Goal: Task Accomplishment & Management: Manage account settings

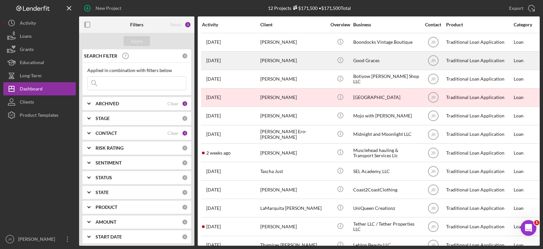
click at [276, 58] on div "[PERSON_NAME]" at bounding box center [293, 60] width 66 height 17
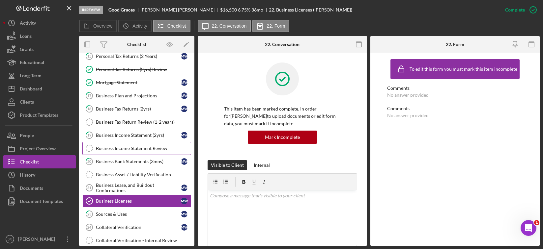
scroll to position [132, 0]
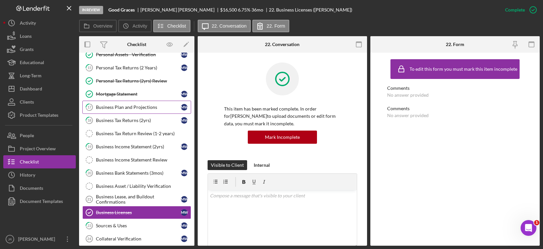
click at [147, 108] on div "Business Plan and Projections" at bounding box center [138, 107] width 85 height 5
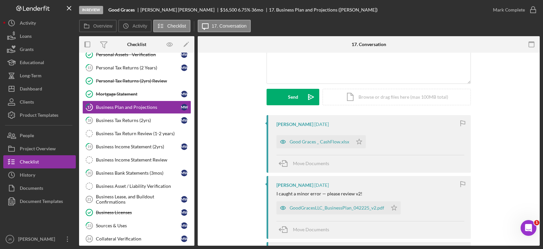
scroll to position [66, 0]
click at [314, 145] on div "Good Graces _ CashFlow.xlsx" at bounding box center [320, 142] width 60 height 5
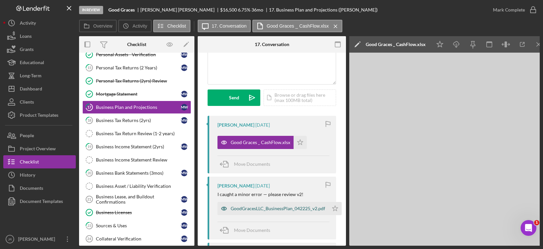
click at [263, 208] on div "GoodGracesLLC_BusinessPlan_042225_v2.pdf" at bounding box center [278, 208] width 95 height 5
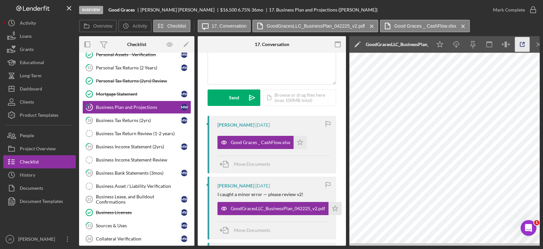
click at [521, 41] on icon "button" at bounding box center [522, 44] width 15 height 15
